Goal: Transaction & Acquisition: Download file/media

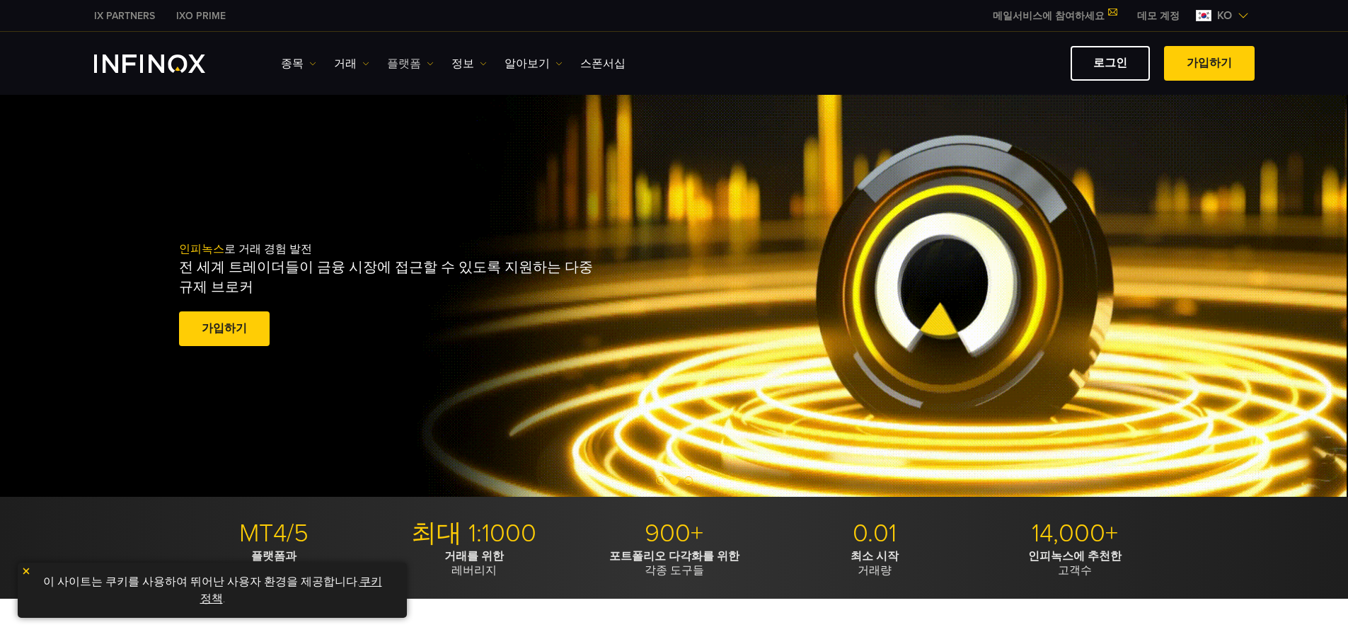
click at [427, 62] on img at bounding box center [430, 63] width 7 height 7
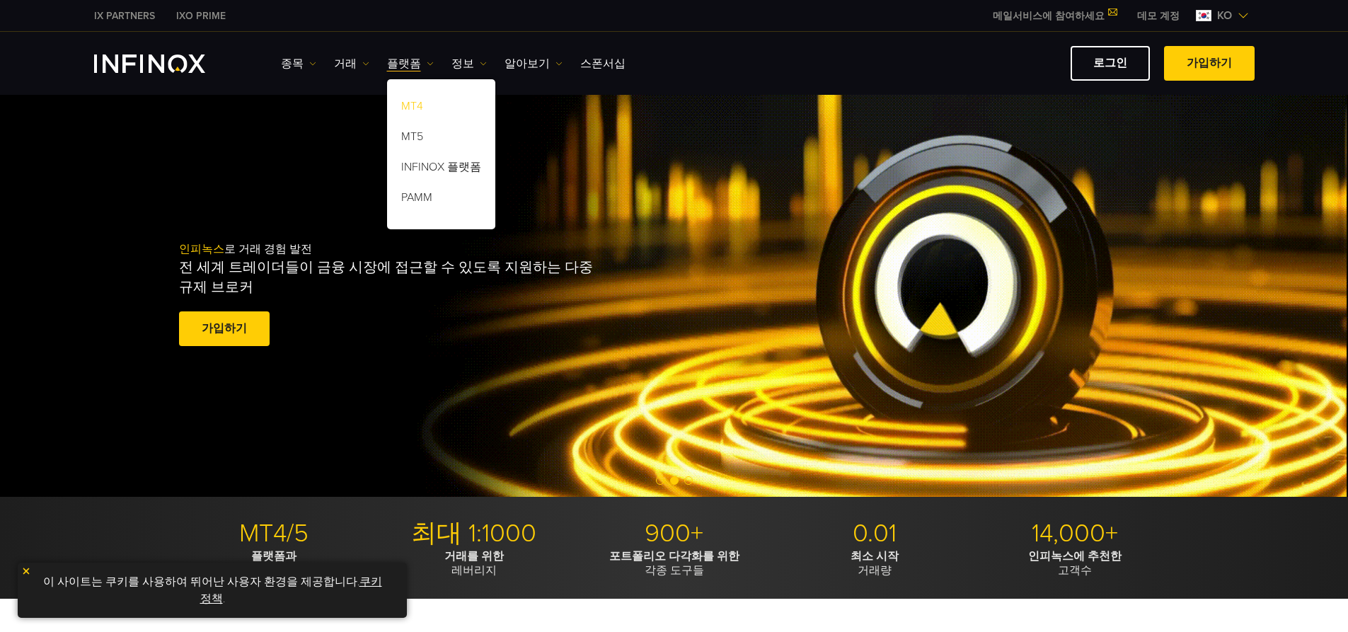
click at [417, 102] on link "MT4" at bounding box center [441, 108] width 108 height 30
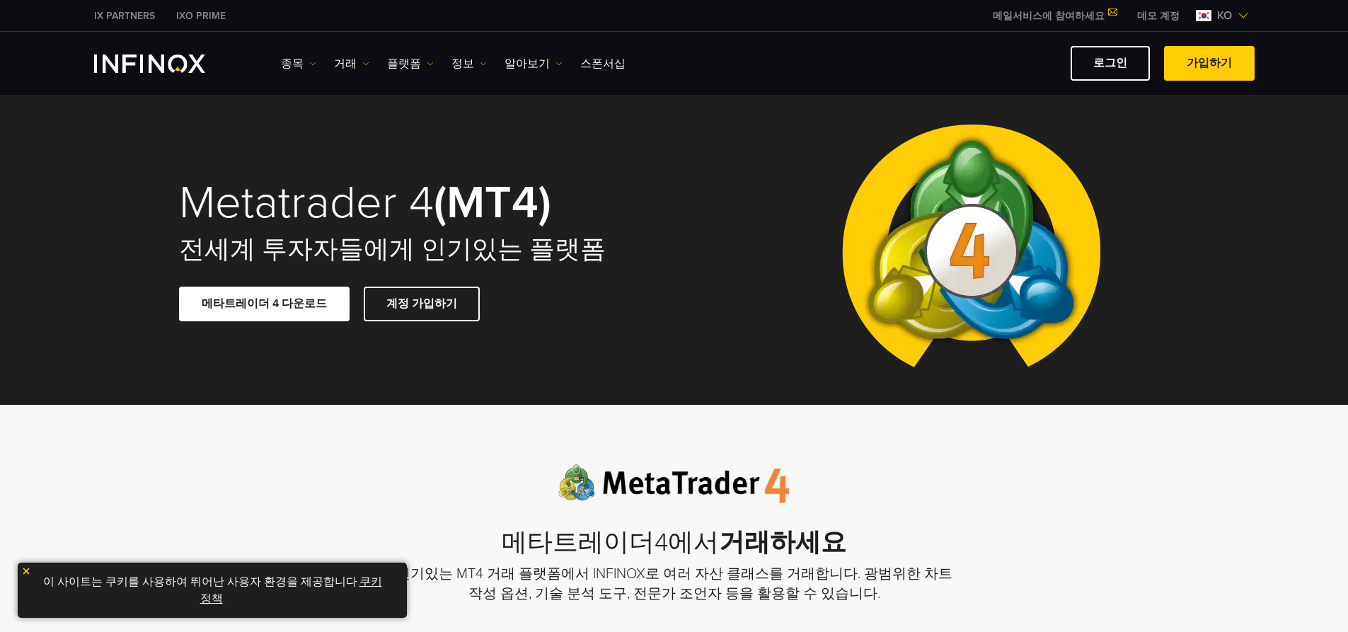
click at [265, 303] on link "메타트레이더 4 다운로드" at bounding box center [264, 304] width 170 height 35
click at [258, 300] on link "메타트레이더 4 다운로드" at bounding box center [264, 304] width 170 height 35
click at [264, 303] on span at bounding box center [264, 303] width 0 height 0
click at [289, 296] on link "메타트레이더 4 다운로드" at bounding box center [264, 304] width 170 height 35
click at [264, 303] on span at bounding box center [264, 303] width 0 height 0
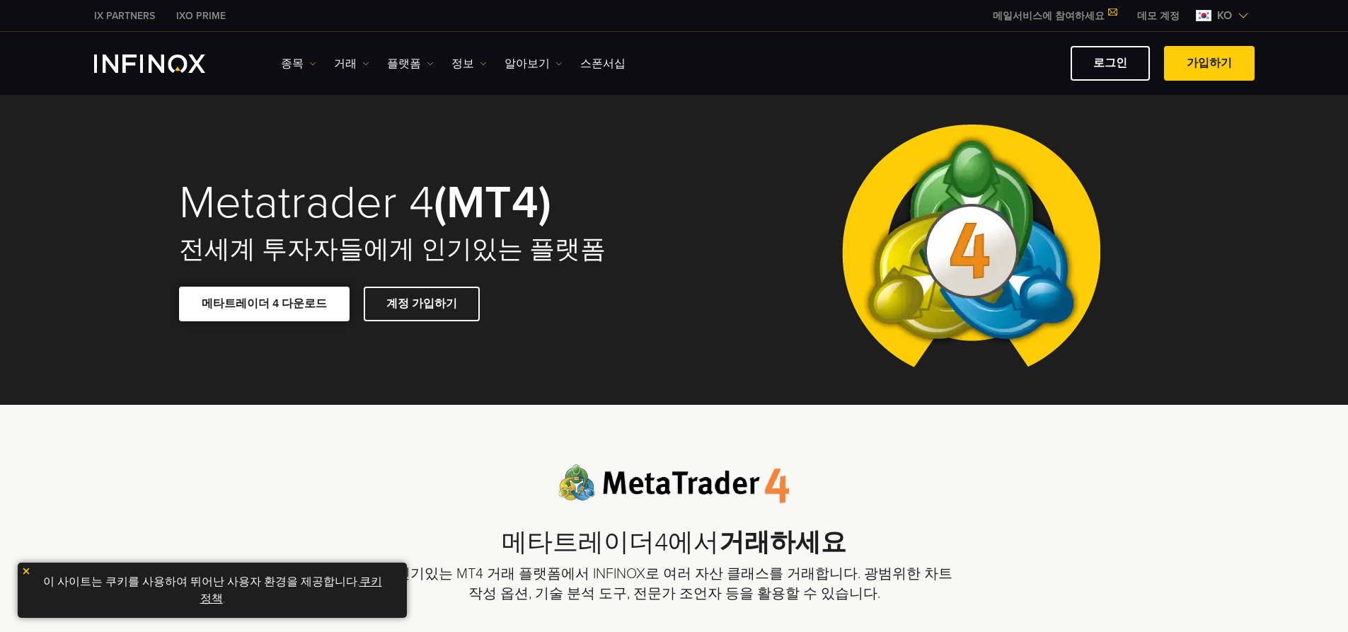
click at [264, 303] on span at bounding box center [264, 303] width 0 height 0
